Goal: Transaction & Acquisition: Purchase product/service

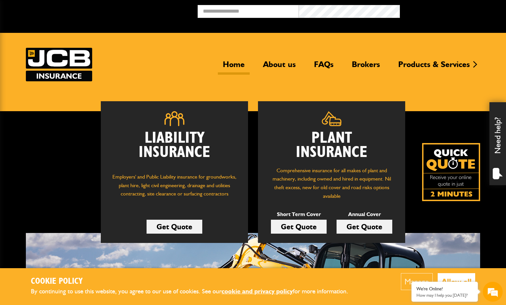
click at [450, 182] on img at bounding box center [451, 172] width 58 height 58
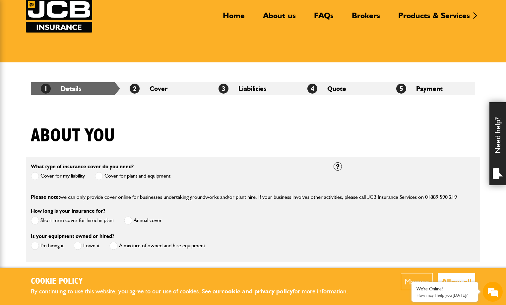
scroll to position [66, 0]
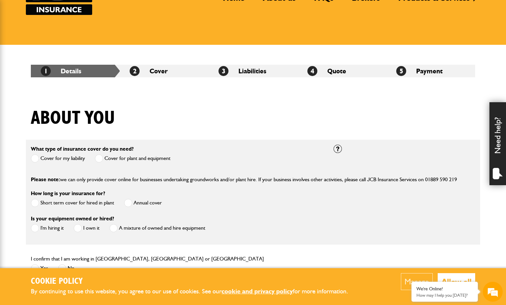
click at [98, 158] on span at bounding box center [99, 158] width 8 height 8
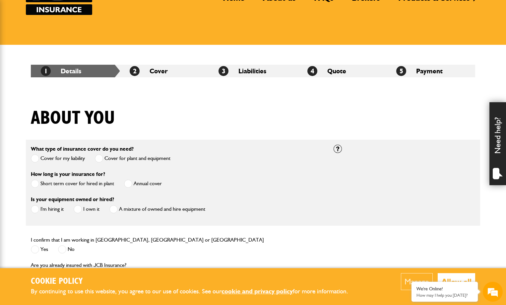
scroll to position [0, 0]
click at [35, 183] on span at bounding box center [35, 183] width 8 height 8
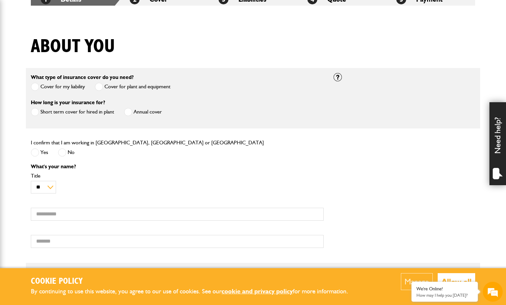
scroll to position [166, 0]
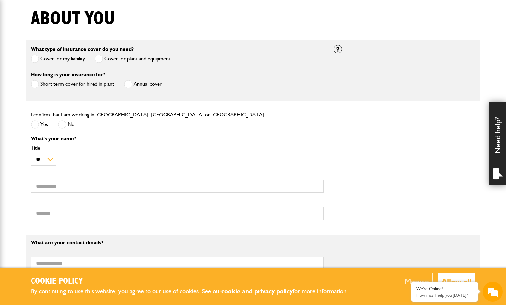
click at [35, 123] on span at bounding box center [35, 124] width 8 height 8
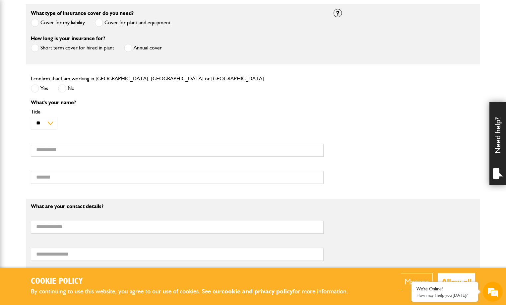
scroll to position [265, 0]
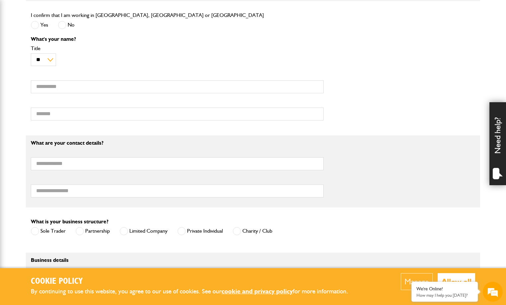
click at [182, 233] on span at bounding box center [181, 231] width 8 height 8
